Goal: Task Accomplishment & Management: Complete application form

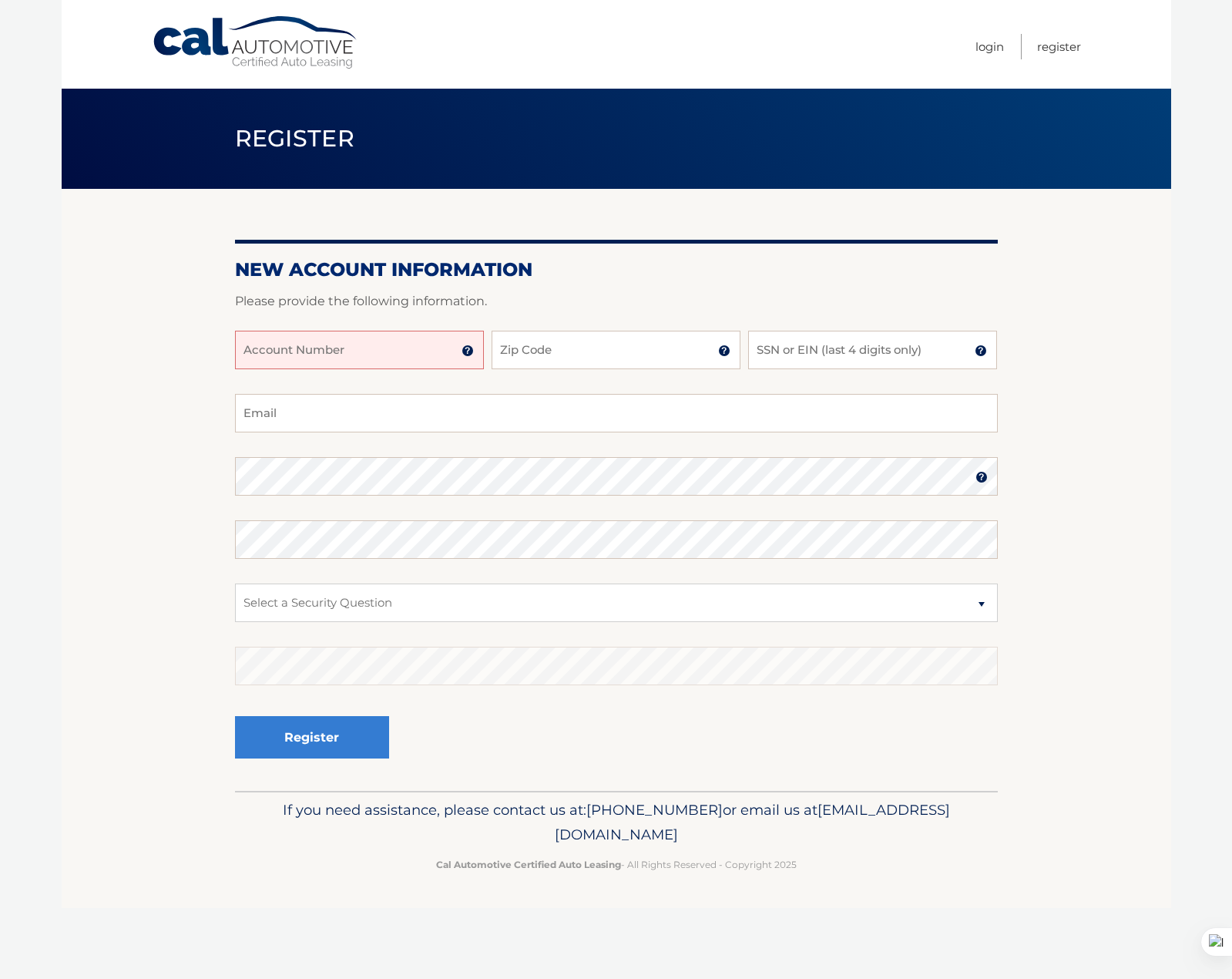
click at [298, 354] on input "Account Number" at bounding box center [359, 349] width 249 height 38
type input "44456028637"
type input "33020"
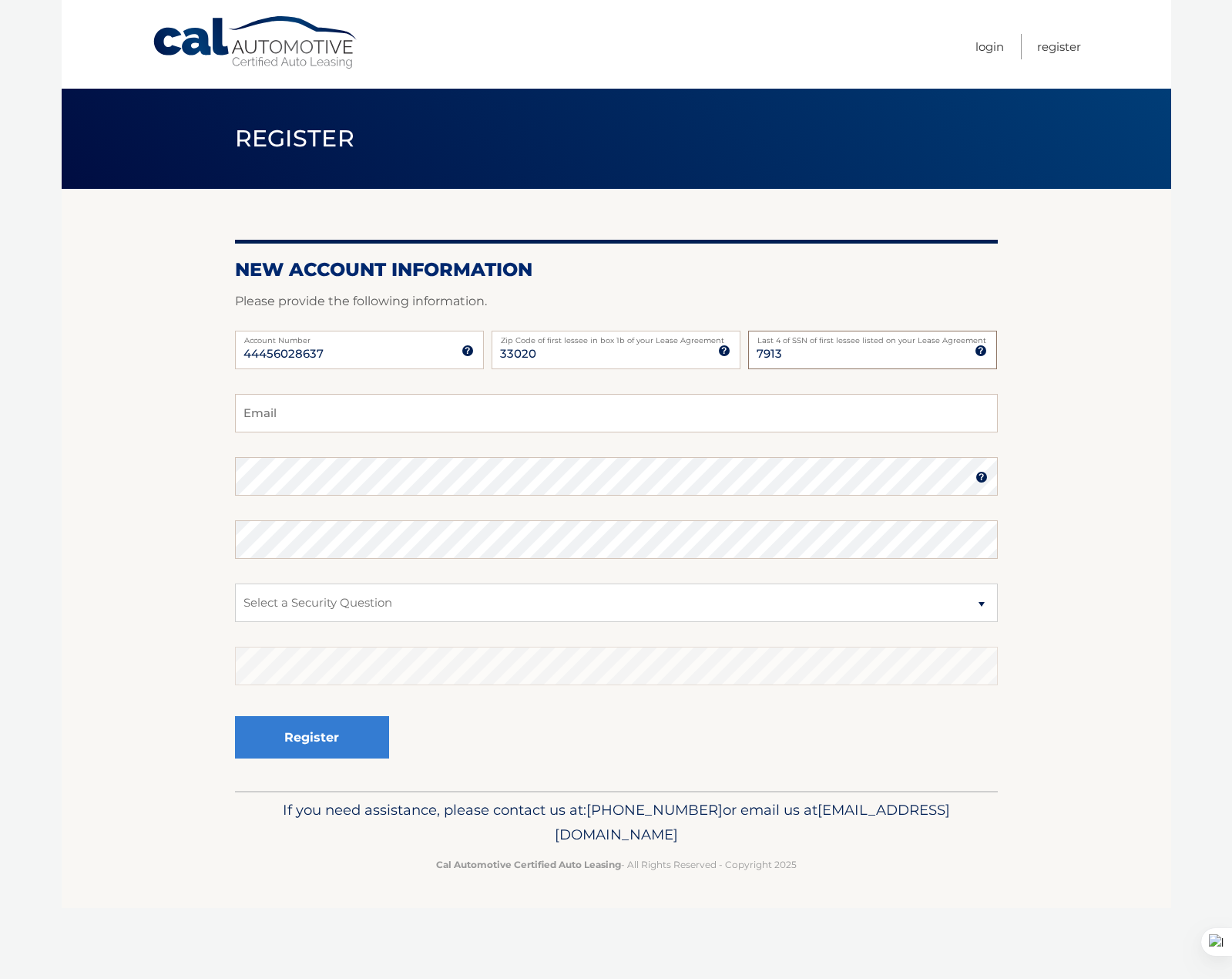
type input "7913"
type input "robertwmcreynolds@gmail.com"
click at [225, 478] on section "New Account Information Please provide the following information. 44456028637 A…" at bounding box center [616, 490] width 1110 height 602
click at [351, 593] on select "Select a Security Question What was the name of your elementary school? What is…" at bounding box center [616, 602] width 762 height 38
select select "4"
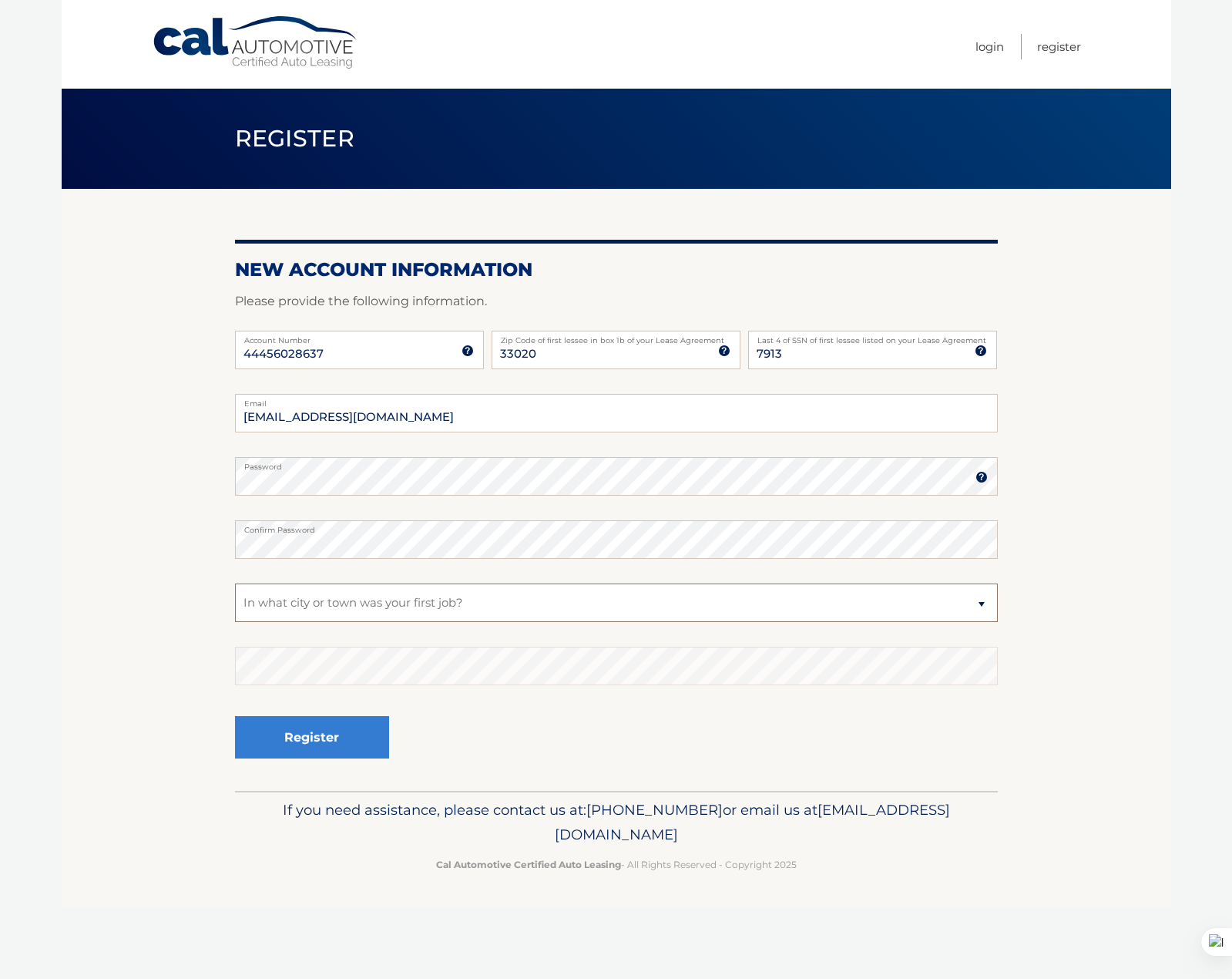
click at [235, 583] on select "Select a Security Question What was the name of your elementary school? What is…" at bounding box center [616, 602] width 762 height 38
drag, startPoint x: 300, startPoint y: 733, endPoint x: 289, endPoint y: 724, distance: 14.2
click at [301, 733] on button "Register" at bounding box center [312, 738] width 154 height 43
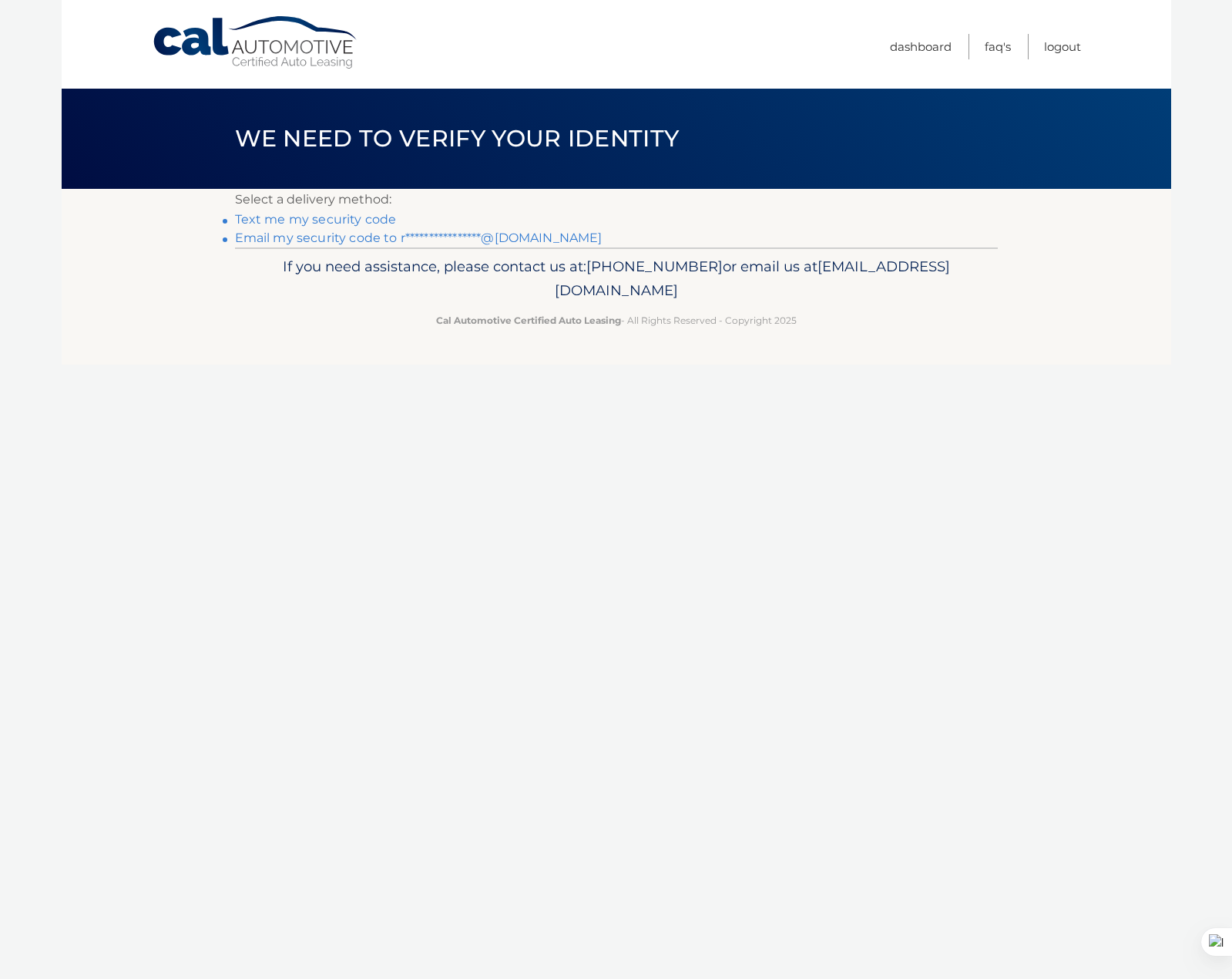
click at [285, 237] on link "**********" at bounding box center [419, 238] width 367 height 14
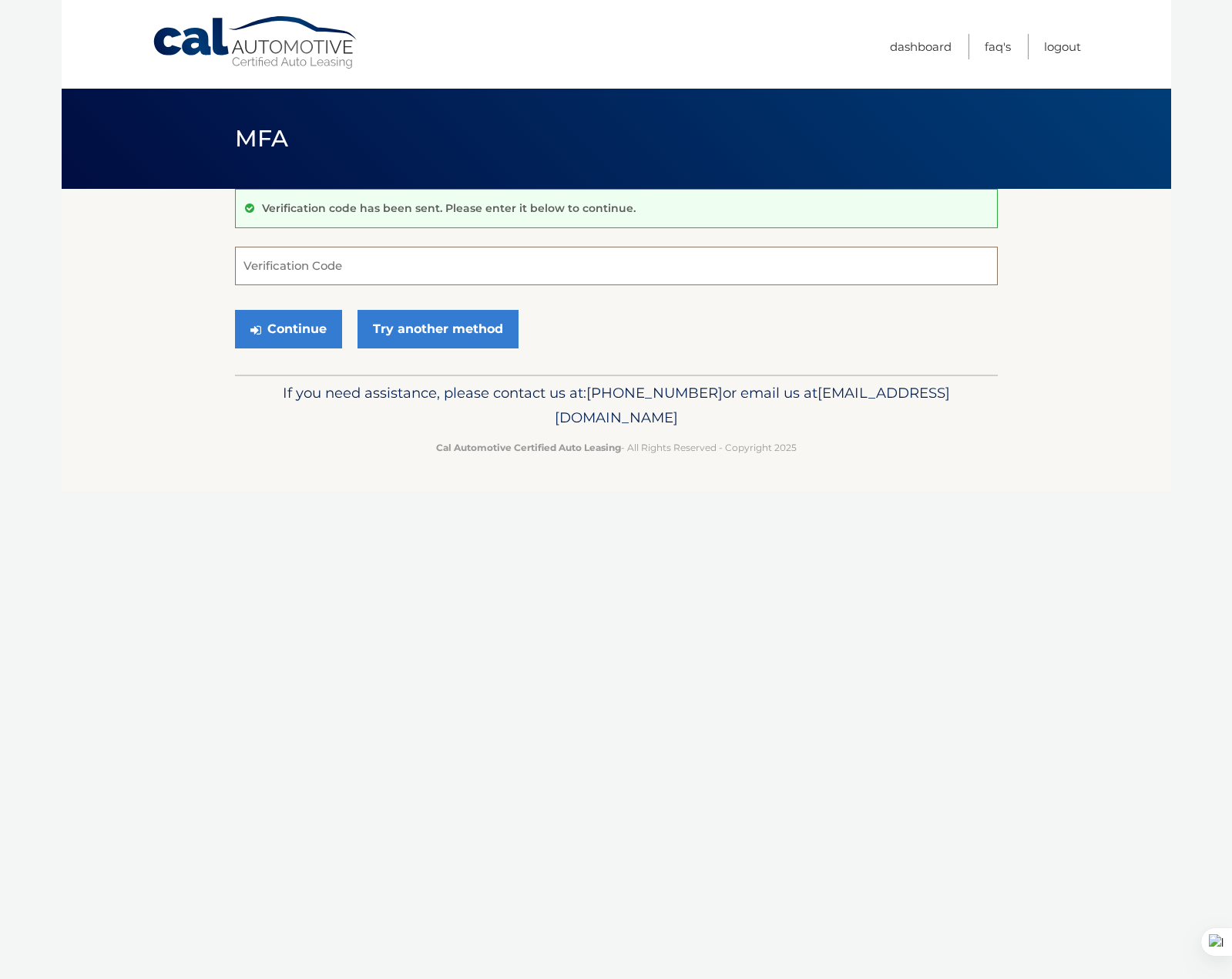
click at [343, 254] on input "Verification Code" at bounding box center [616, 265] width 762 height 38
click at [344, 254] on input "Verification Code" at bounding box center [616, 265] width 762 height 38
type input "185947"
click at [284, 342] on button "Continue" at bounding box center [288, 328] width 107 height 38
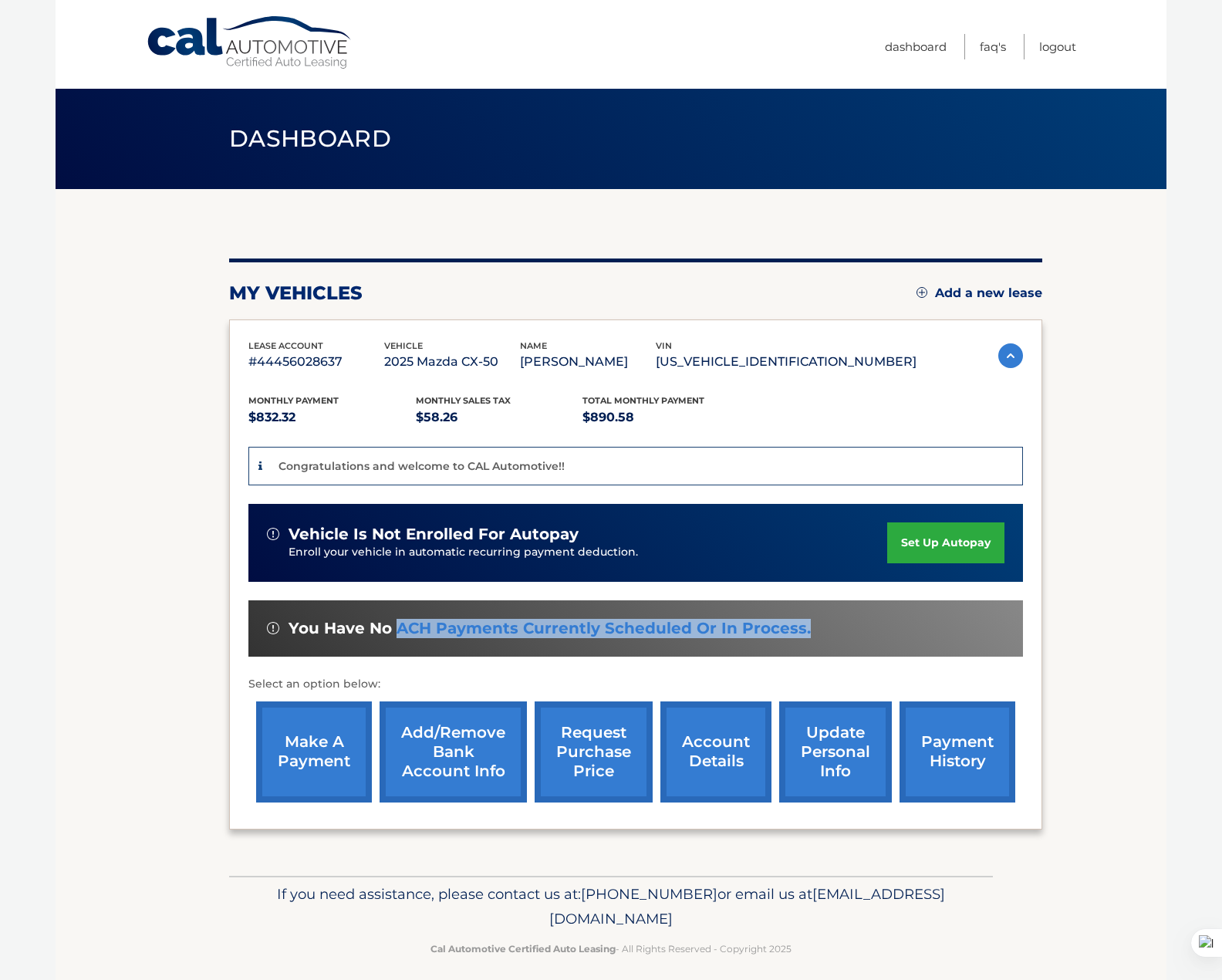
drag, startPoint x: 405, startPoint y: 626, endPoint x: 841, endPoint y: 630, distance: 436.0
click at [836, 633] on div "You have no ACH payments currently scheduled or in process." at bounding box center [635, 628] width 738 height 20
click at [851, 628] on div "You have no ACH payments currently scheduled or in process." at bounding box center [635, 628] width 738 height 20
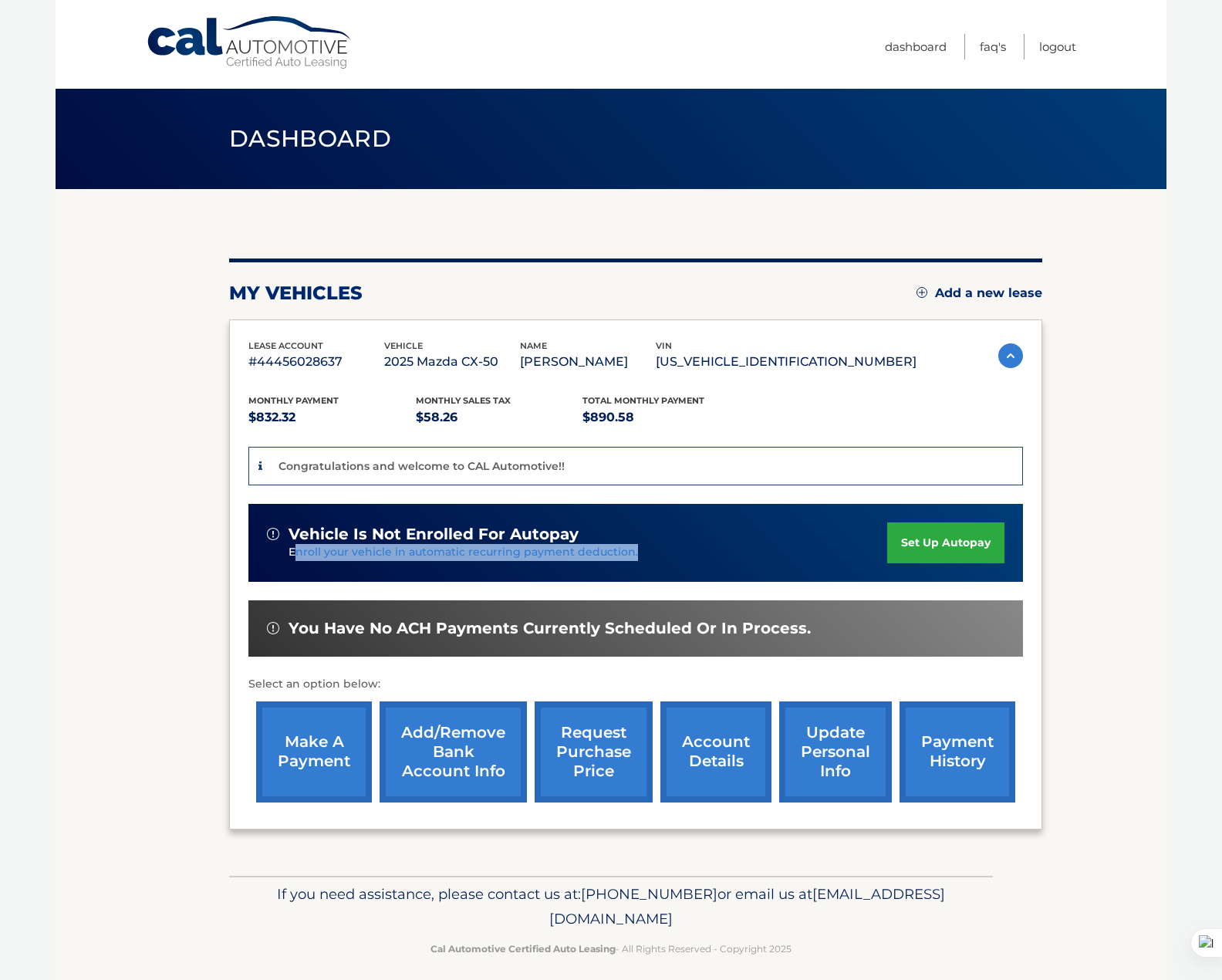
drag, startPoint x: 295, startPoint y: 553, endPoint x: 652, endPoint y: 559, distance: 357.1
click at [652, 559] on p "Enroll your vehicle in automatic recurring payment deduction." at bounding box center [588, 552] width 599 height 17
click at [651, 559] on p "Enroll your vehicle in automatic recurring payment deduction." at bounding box center [588, 552] width 599 height 17
click at [655, 559] on p "Enroll your vehicle in automatic recurring payment deduction." at bounding box center [588, 552] width 599 height 17
click at [183, 521] on section "You are registered for this site, but you haven't enrolled in online payments. …" at bounding box center [611, 532] width 1111 height 687
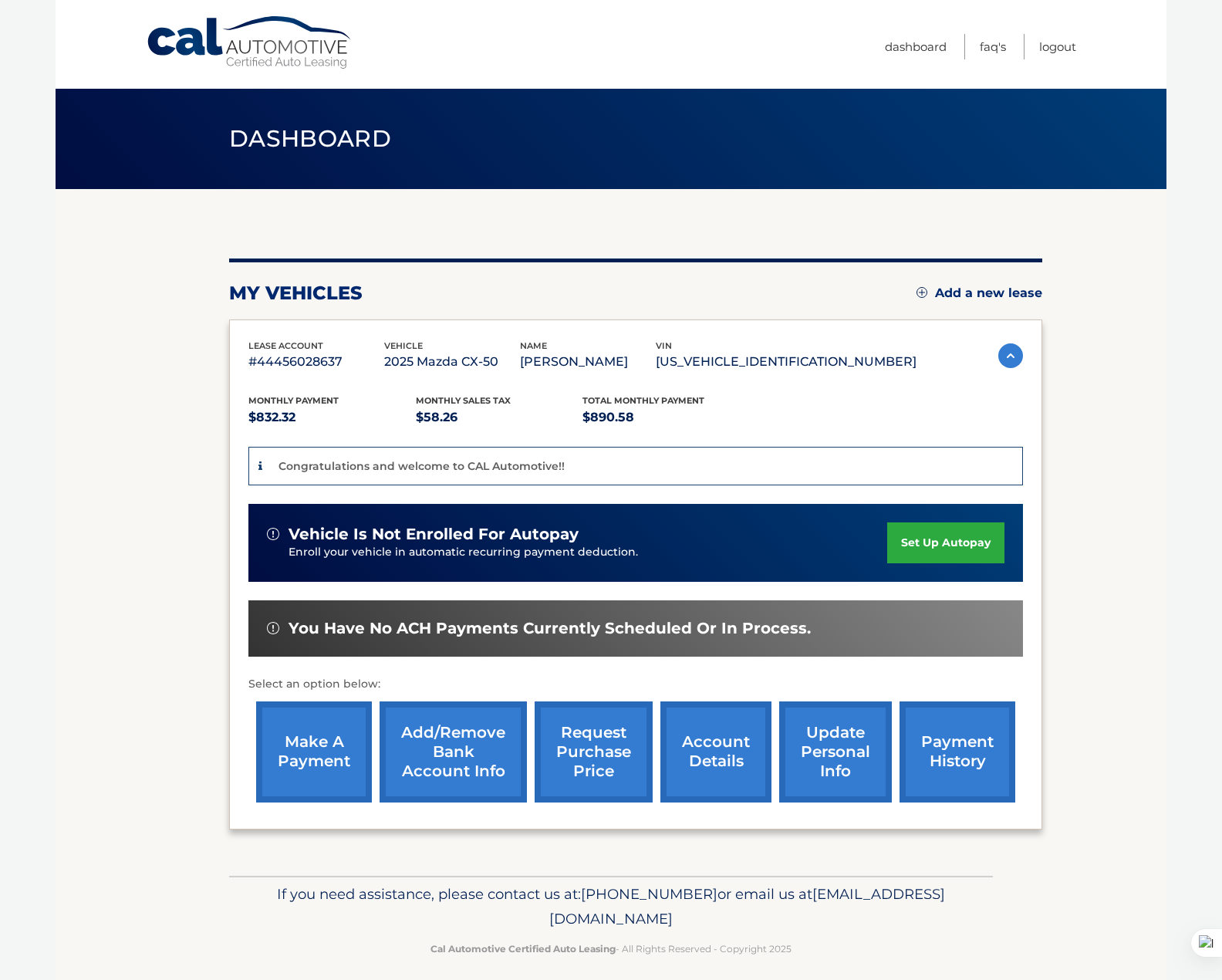
click at [148, 564] on section "You are registered for this site, but you haven't enrolled in online payments. …" at bounding box center [611, 532] width 1111 height 687
click at [136, 498] on section "You are registered for this site, but you haven't enrolled in online payments. …" at bounding box center [611, 532] width 1111 height 687
click at [1066, 46] on link "Logout" at bounding box center [1058, 46] width 37 height 26
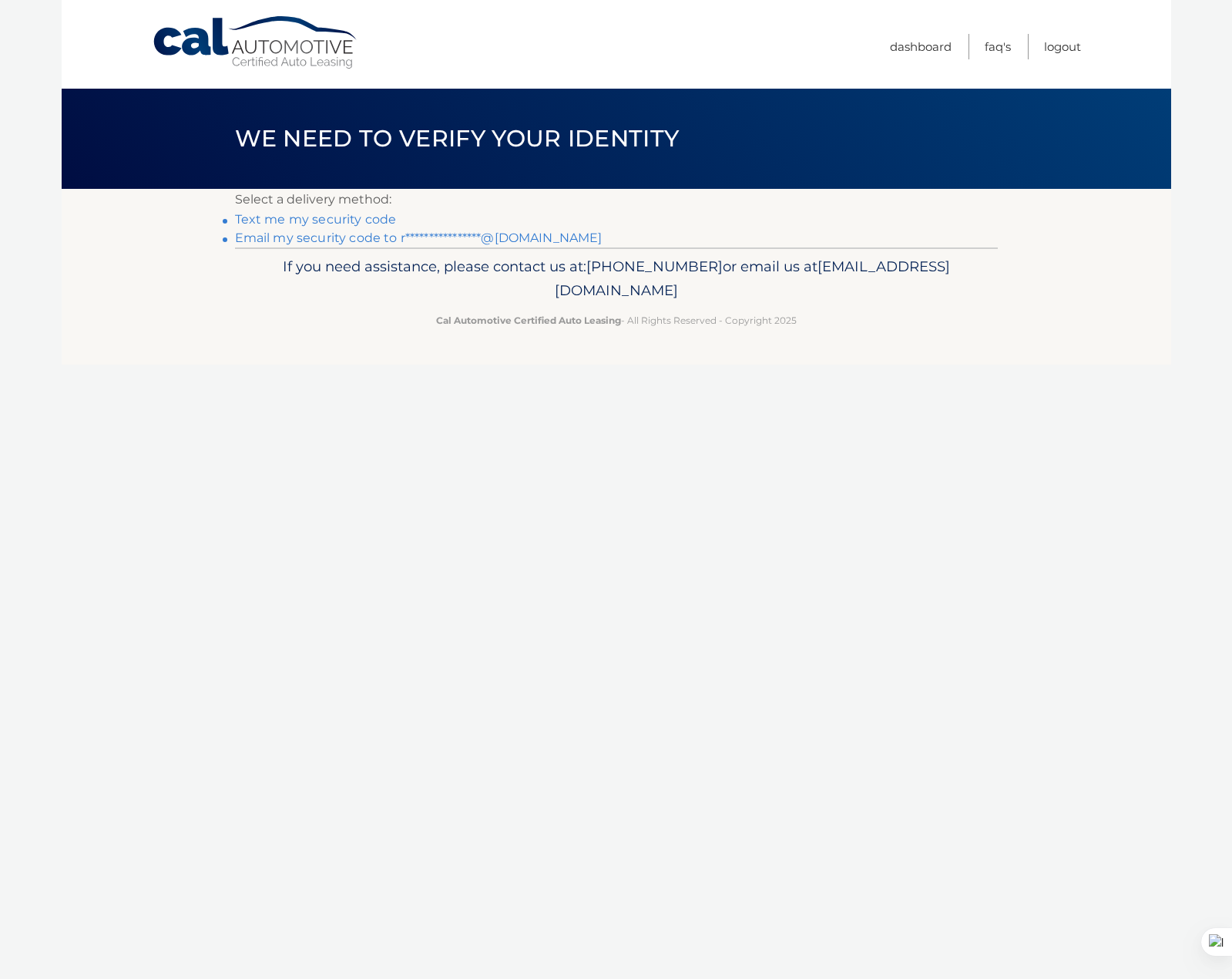
click at [423, 357] on footer "If you need assistance, please contact us at: [PHONE_NUMBER] or email us at [EM…" at bounding box center [616, 306] width 1110 height 117
drag, startPoint x: 587, startPoint y: 384, endPoint x: 541, endPoint y: 355, distance: 54.4
click at [587, 383] on div "Cal Automotive Menu Dashboard FAQ's Logout ×" at bounding box center [616, 489] width 1110 height 979
click at [333, 504] on div "Cal Automotive Menu Dashboard FAQ's Logout ×" at bounding box center [616, 489] width 1110 height 979
